Goal: Information Seeking & Learning: Learn about a topic

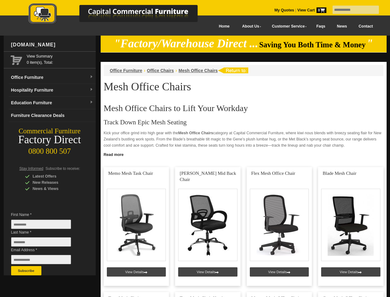
click at [352, 10] on input "text" at bounding box center [356, 10] width 46 height 8
click at [46, 243] on input "Last Name *" at bounding box center [41, 241] width 60 height 9
click at [26, 270] on button "Subscribe" at bounding box center [26, 270] width 30 height 9
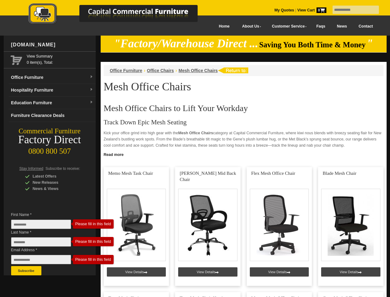
click at [244, 154] on link "Read more" at bounding box center [244, 154] width 286 height 8
